Goal: Transaction & Acquisition: Purchase product/service

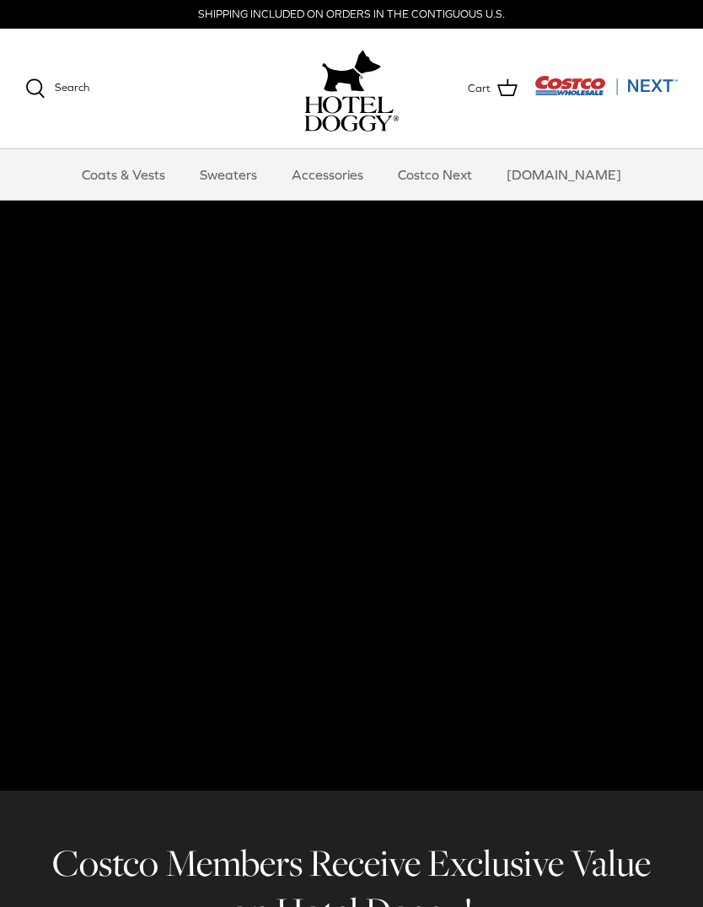
click at [258, 164] on link "Sweaters" at bounding box center [229, 174] width 88 height 51
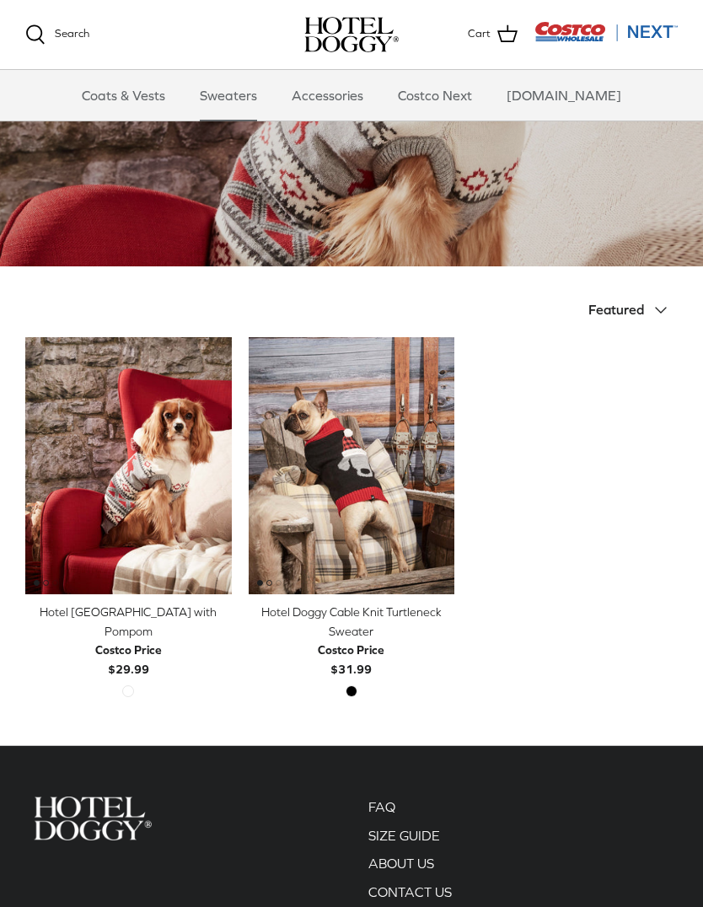
scroll to position [184, 0]
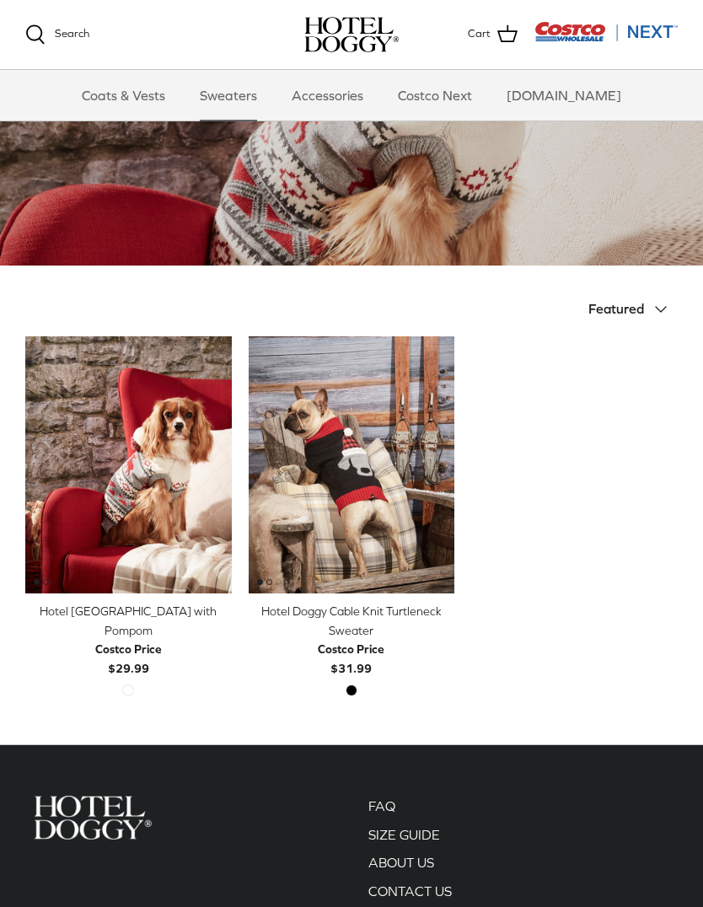
click at [136, 375] on img "Hotel Doggy Fair Isle Sweater with Pompom" at bounding box center [128, 465] width 206 height 258
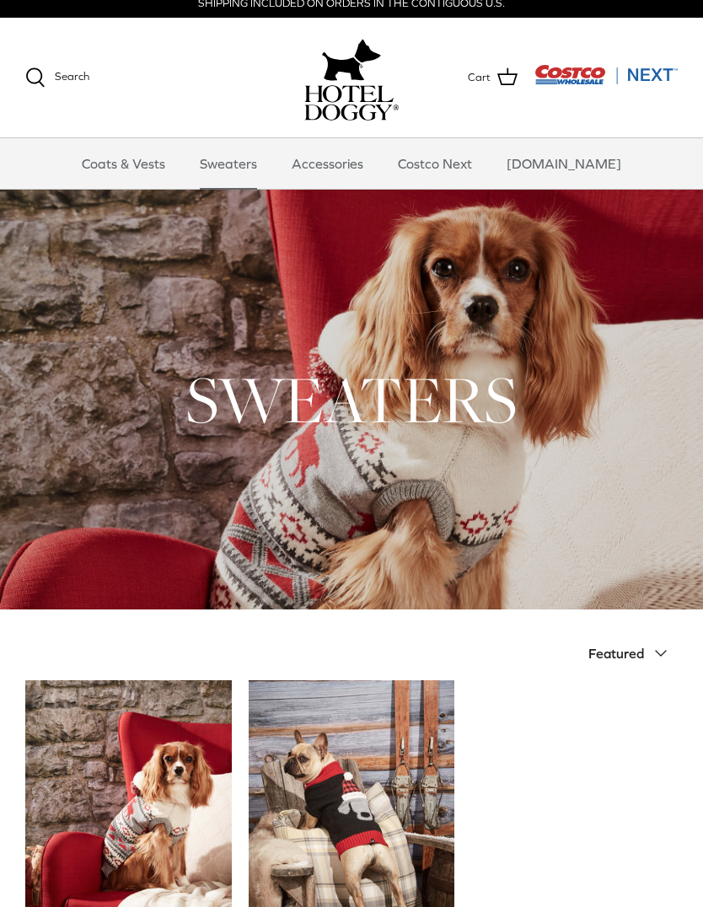
scroll to position [0, 0]
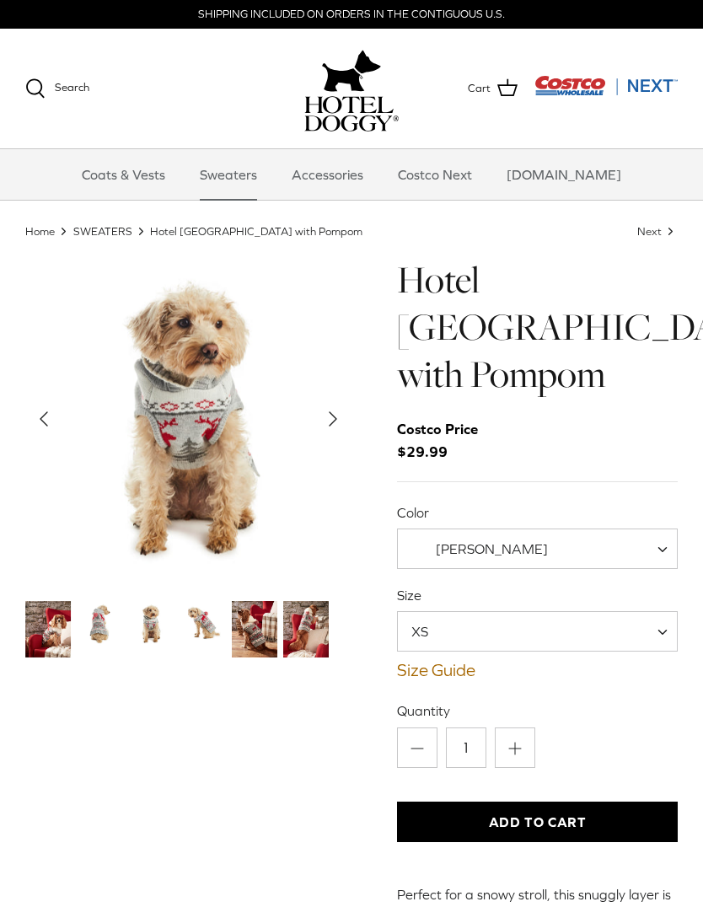
click at [587, 622] on span "XS" at bounding box center [537, 631] width 281 height 40
click at [351, 447] on img "Show Gallery" at bounding box center [188, 419] width 326 height 326
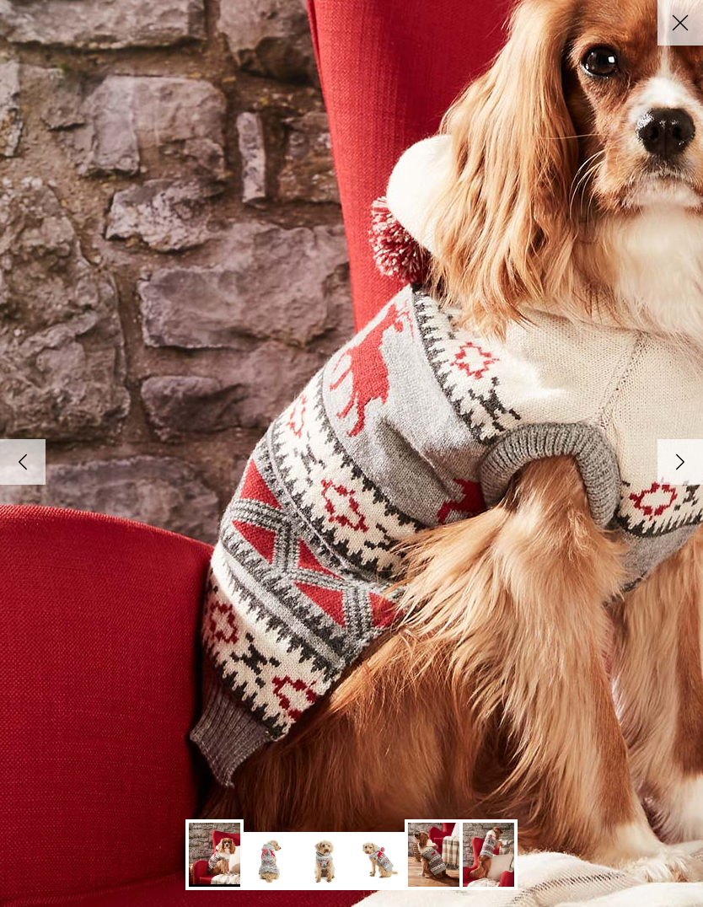
click at [667, 463] on icon "Right" at bounding box center [680, 461] width 29 height 29
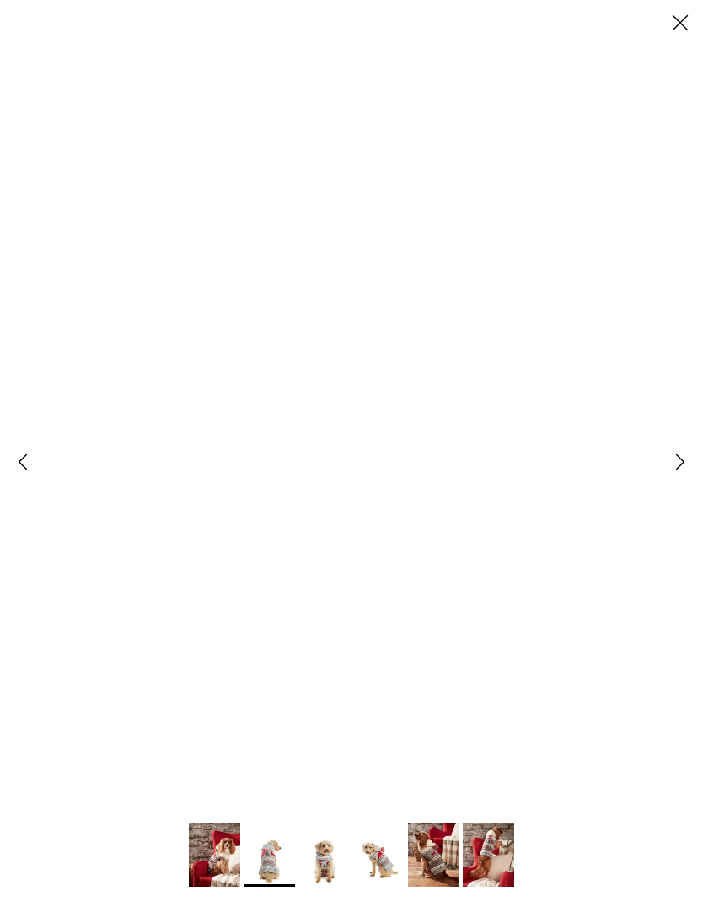
click at [676, 458] on icon "Right" at bounding box center [680, 461] width 29 height 29
